Goal: Transaction & Acquisition: Purchase product/service

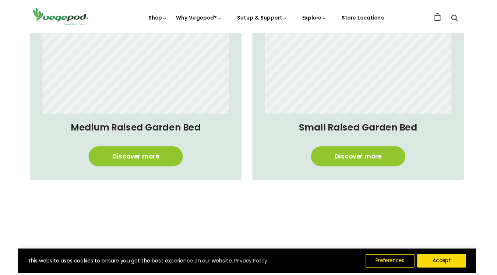
scroll to position [599, 0]
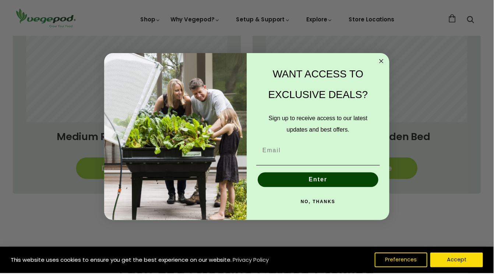
click at [385, 62] on icon "Close dialog" at bounding box center [384, 62] width 4 height 4
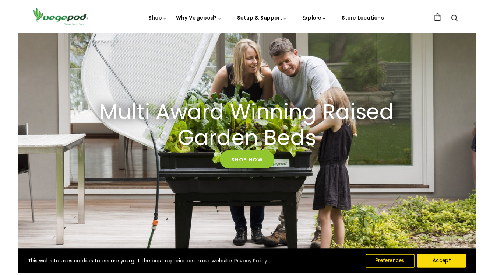
scroll to position [0, 0]
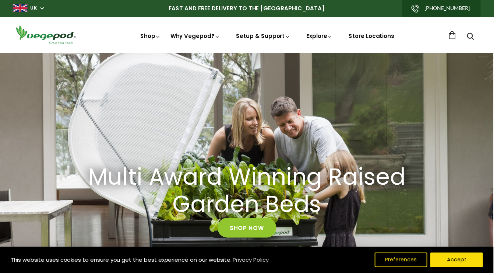
click at [160, 36] on icon at bounding box center [159, 37] width 6 height 6
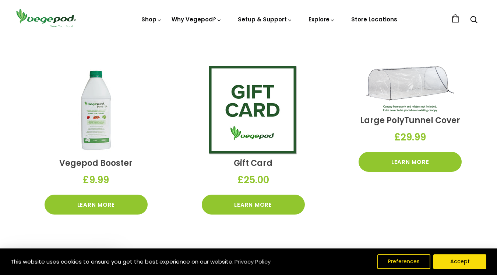
scroll to position [1031, 0]
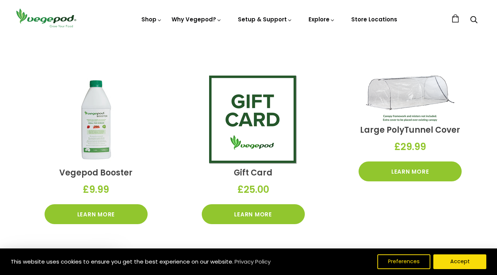
click at [462, 250] on div "This website uses cookies to ensure you get the best experience on our website.…" at bounding box center [248, 261] width 497 height 26
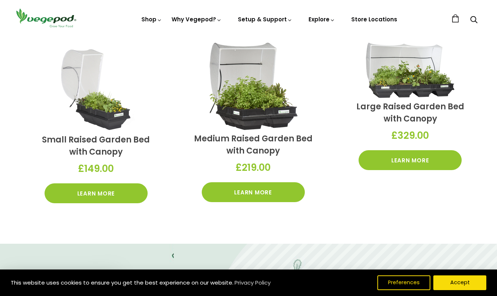
scroll to position [237, 0]
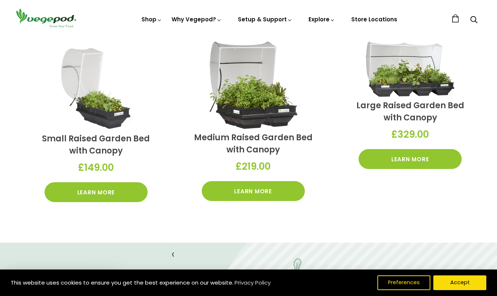
click at [441, 159] on link "Learn More" at bounding box center [409, 159] width 103 height 20
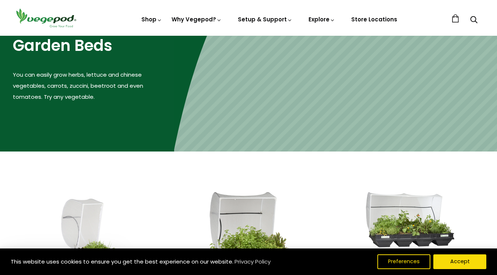
scroll to position [58, 0]
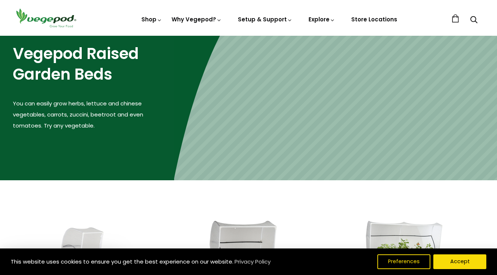
click at [473, 20] on icon "Search" at bounding box center [473, 19] width 7 height 9
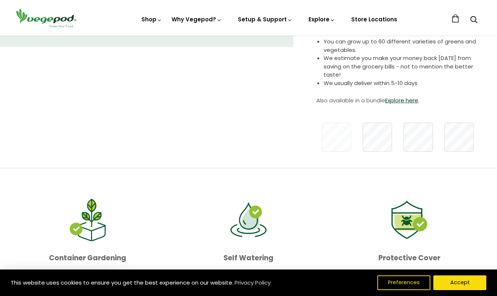
scroll to position [184, 0]
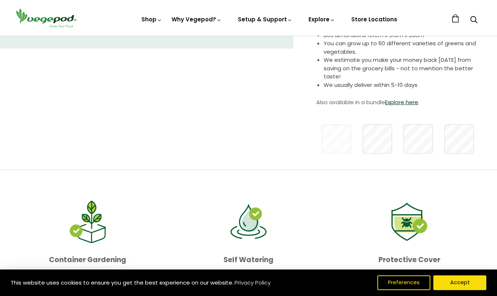
click at [412, 102] on link "Explore here" at bounding box center [401, 102] width 33 height 8
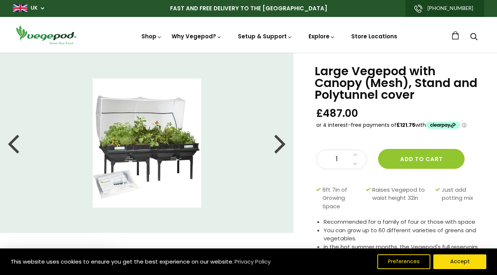
click at [282, 148] on div at bounding box center [280, 142] width 12 height 33
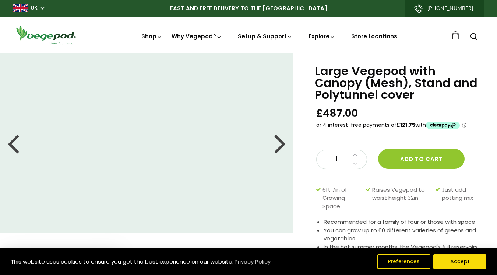
click at [283, 152] on div at bounding box center [280, 142] width 12 height 33
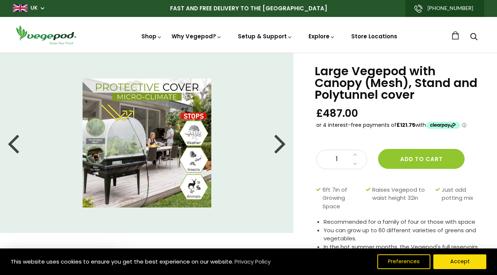
click at [286, 150] on div at bounding box center [280, 142] width 12 height 33
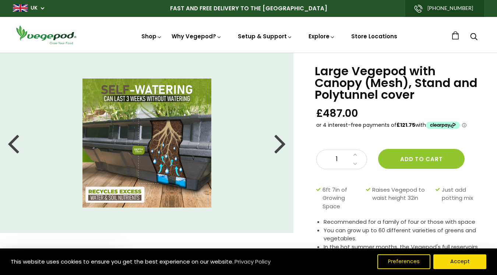
click at [286, 149] on li at bounding box center [147, 142] width 294 height 129
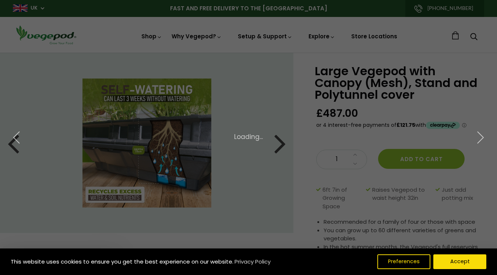
click at [284, 148] on div "× 5 of 6 Loading..." at bounding box center [248, 137] width 497 height 275
